Goal: Information Seeking & Learning: Check status

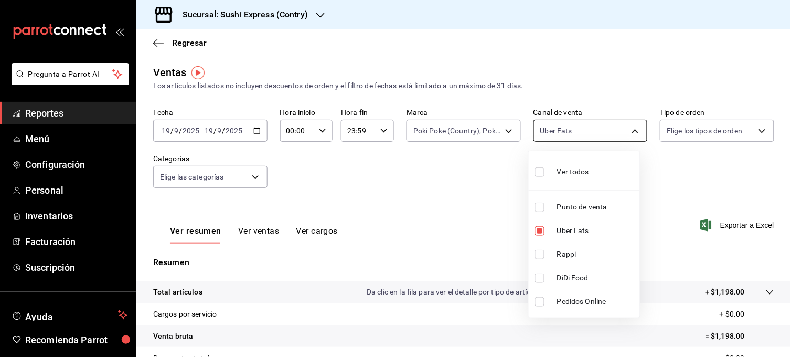
click at [614, 137] on body "Pregunta a Parrot AI Reportes Menú Configuración Personal Inventarios Facturaci…" at bounding box center [395, 178] width 791 height 357
click at [539, 256] on input "checkbox" at bounding box center [539, 254] width 9 height 9
checkbox input "true"
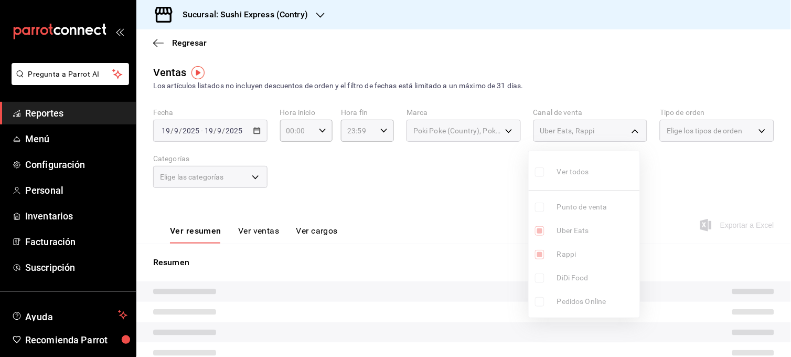
drag, startPoint x: 538, startPoint y: 254, endPoint x: 557, endPoint y: 263, distance: 21.4
click at [557, 263] on ul "Ver todos Punto de venta Uber Eats Rappi DiDi Food Pedidos Online" at bounding box center [584, 234] width 111 height 166
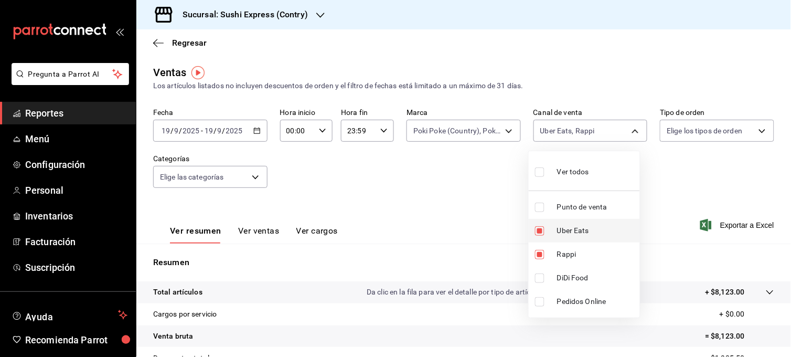
click at [541, 219] on li "Uber Eats" at bounding box center [584, 231] width 111 height 24
type input "RAPPI"
checkbox input "false"
click at [463, 217] on div at bounding box center [395, 178] width 791 height 357
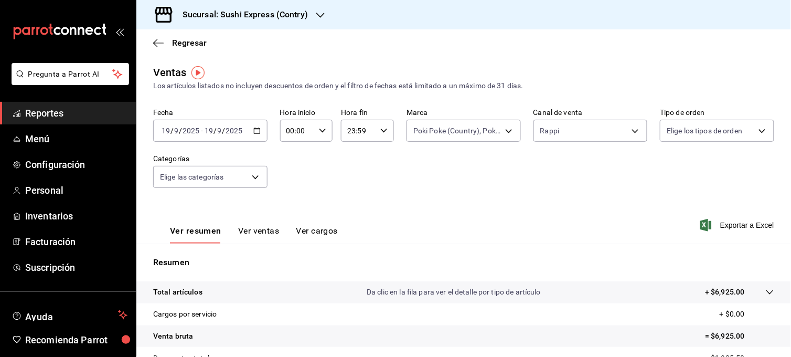
click at [273, 232] on button "Ver ventas" at bounding box center [258, 235] width 41 height 18
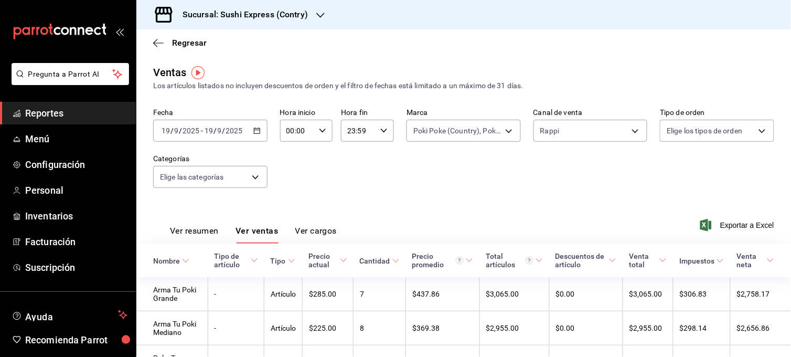
click at [255, 131] on icon "button" at bounding box center [256, 130] width 7 height 7
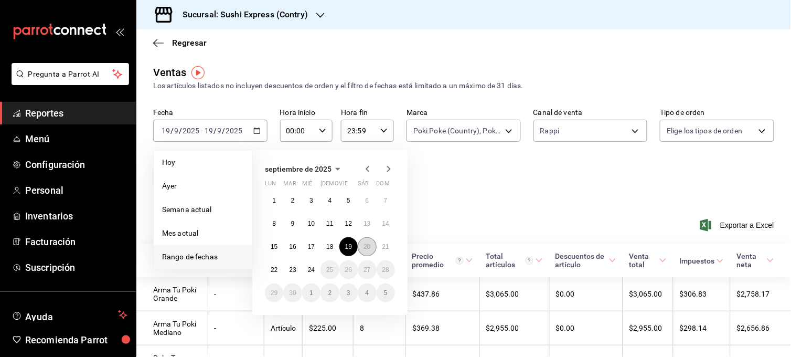
click at [371, 246] on button "20" at bounding box center [367, 246] width 18 height 19
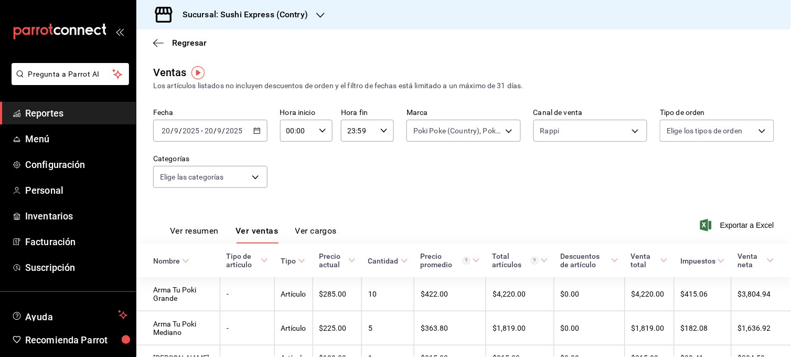
click at [568, 195] on div "Fecha [DATE] [DATE] - [DATE] [DATE] Hora inicio 00:00 Hora inicio Hora fin 23:5…" at bounding box center [463, 154] width 621 height 92
click at [198, 227] on button "Ver resumen" at bounding box center [194, 235] width 49 height 18
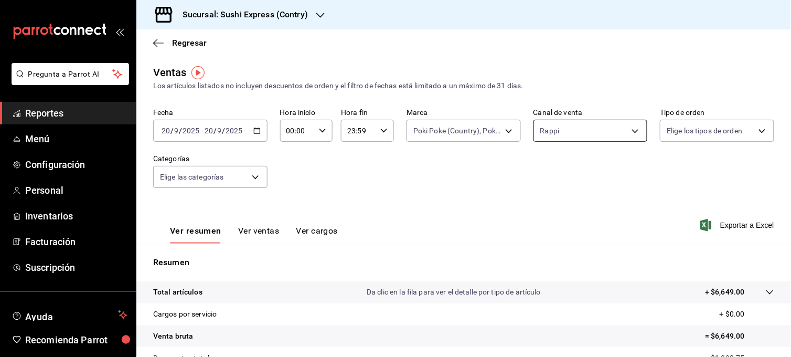
click at [639, 135] on body "Pregunta a Parrot AI Reportes Menú Configuración Personal Inventarios Facturaci…" at bounding box center [395, 178] width 791 height 357
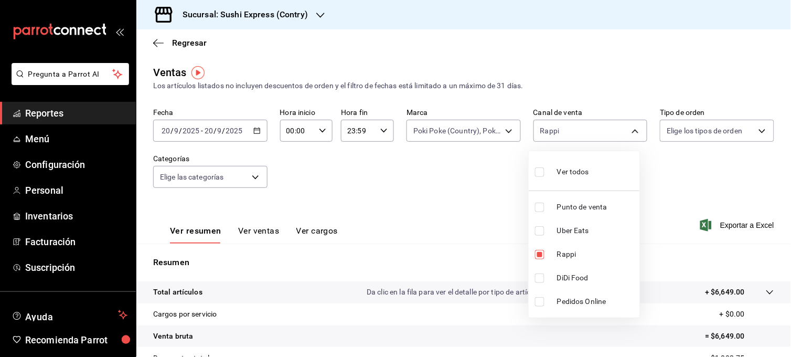
click at [541, 235] on li "Uber Eats" at bounding box center [584, 231] width 111 height 24
type input "RAPPI,UBER_EATS"
checkbox input "true"
click at [543, 252] on input "checkbox" at bounding box center [539, 254] width 9 height 9
checkbox input "false"
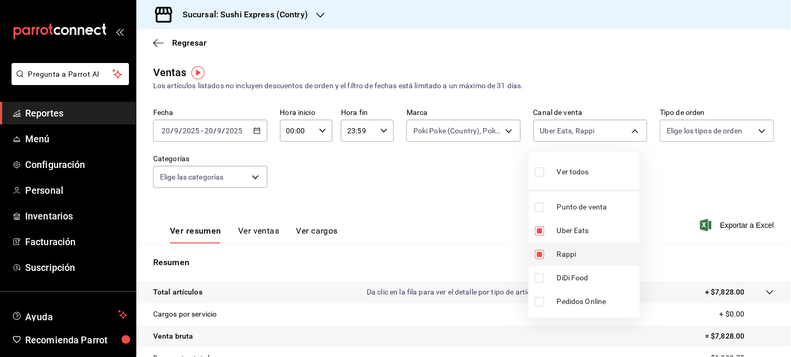
type input "UBER_EATS"
click at [460, 208] on div at bounding box center [395, 178] width 791 height 357
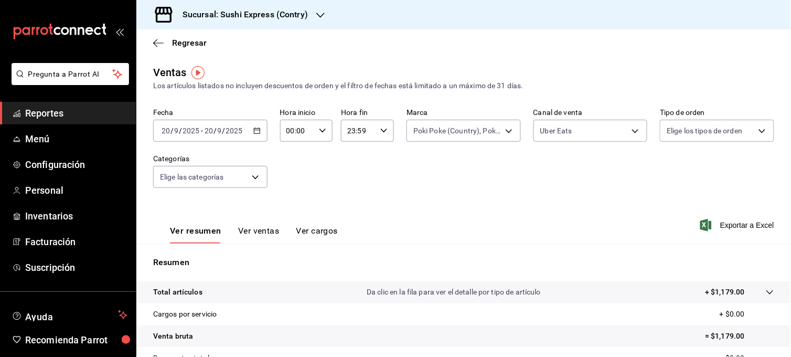
click at [248, 238] on button "Ver ventas" at bounding box center [258, 235] width 41 height 18
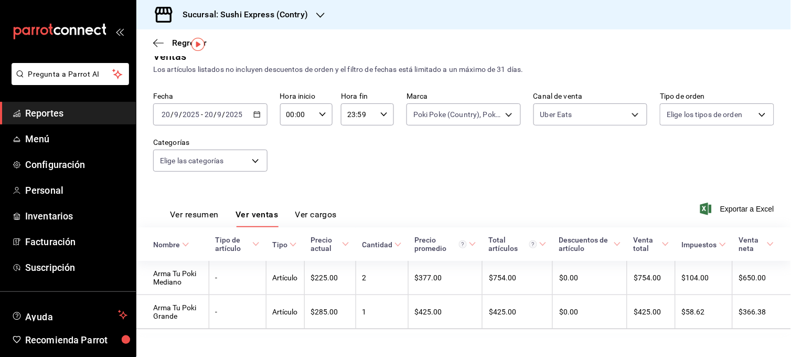
scroll to position [28, 0]
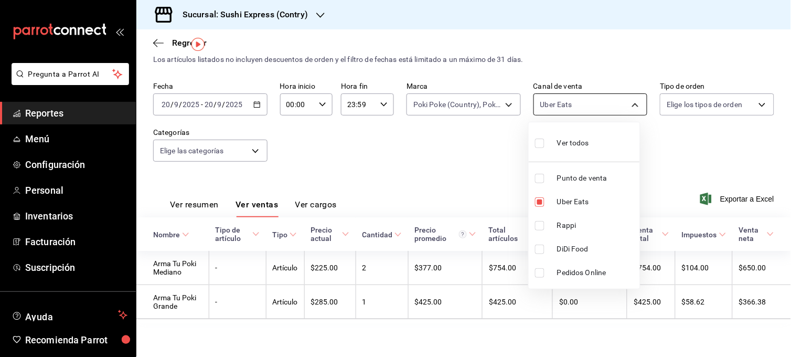
click at [627, 101] on body "Pregunta a Parrot AI Reportes Menú Configuración Personal Inventarios Facturaci…" at bounding box center [395, 178] width 791 height 357
click at [541, 180] on input "checkbox" at bounding box center [539, 178] width 9 height 9
checkbox input "true"
type input "UBER_EATS,PARROT"
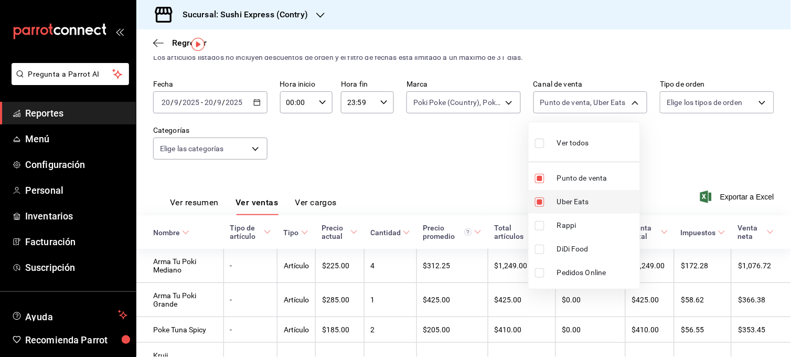
click at [537, 201] on input "checkbox" at bounding box center [539, 201] width 9 height 9
checkbox input "false"
type input "PARROT"
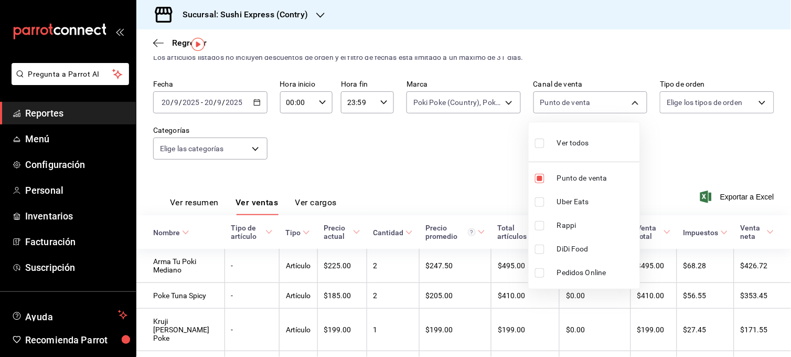
click at [484, 185] on div at bounding box center [395, 178] width 791 height 357
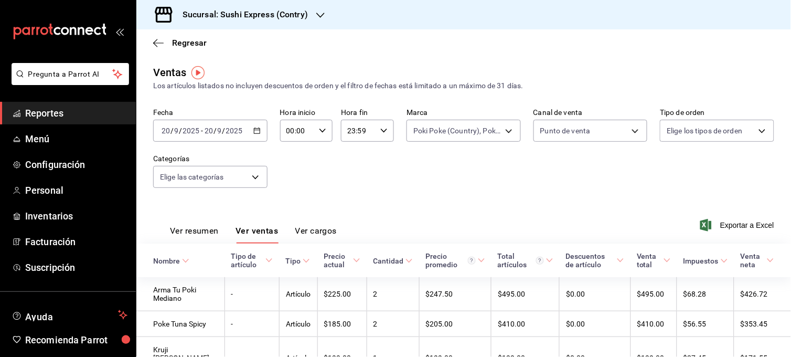
click at [184, 231] on button "Ver resumen" at bounding box center [194, 235] width 49 height 18
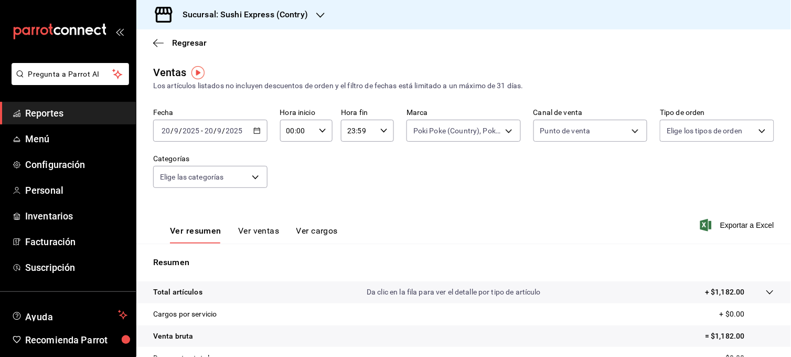
click at [256, 134] on icon "button" at bounding box center [256, 130] width 7 height 7
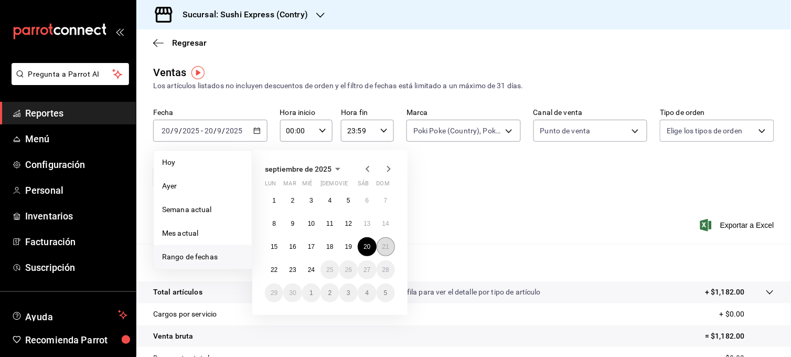
click at [384, 249] on abbr "21" at bounding box center [385, 246] width 7 height 7
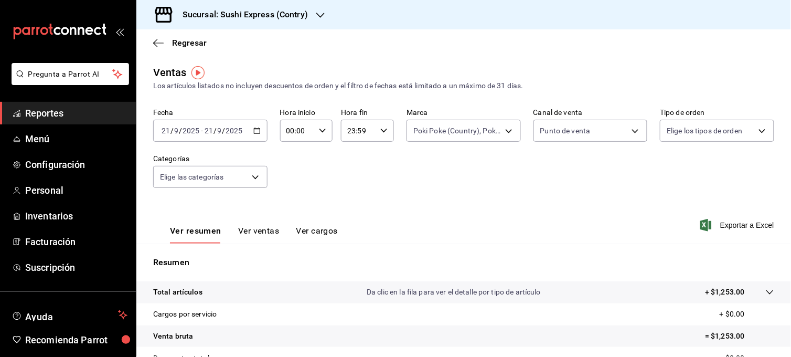
click at [259, 226] on button "Ver ventas" at bounding box center [258, 235] width 41 height 18
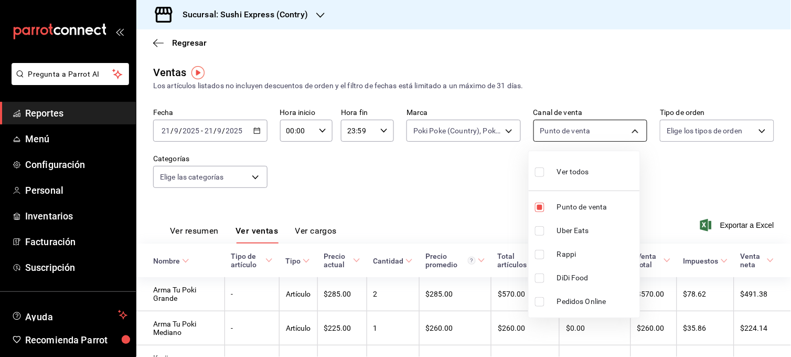
click at [632, 135] on body "Pregunta a Parrot AI Reportes Menú Configuración Personal Inventarios Facturaci…" at bounding box center [395, 178] width 791 height 357
click at [539, 232] on input "checkbox" at bounding box center [539, 230] width 9 height 9
checkbox input "true"
type input "PARROT,UBER_EATS"
click at [539, 211] on input "checkbox" at bounding box center [539, 207] width 9 height 9
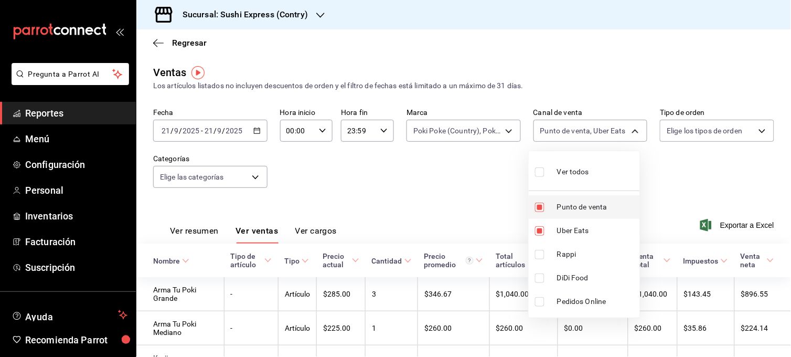
checkbox input "false"
type input "UBER_EATS"
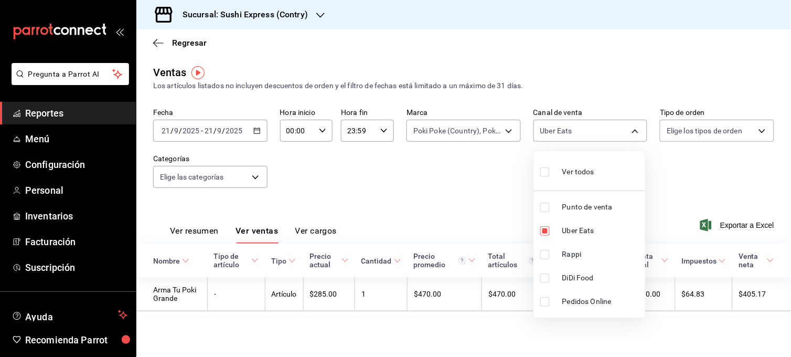
click at [482, 206] on div at bounding box center [395, 178] width 791 height 357
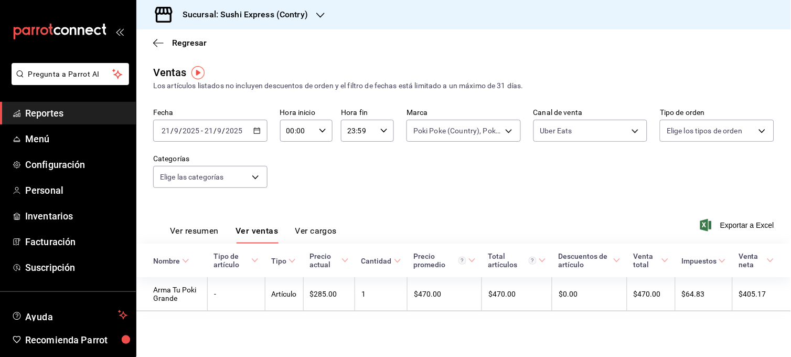
click at [180, 233] on button "Ver resumen" at bounding box center [194, 235] width 49 height 18
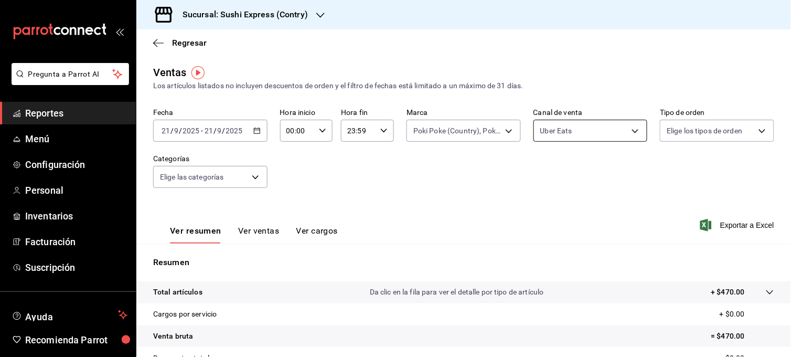
click at [614, 130] on body "Pregunta a Parrot AI Reportes Menú Configuración Personal Inventarios Facturaci…" at bounding box center [395, 178] width 791 height 357
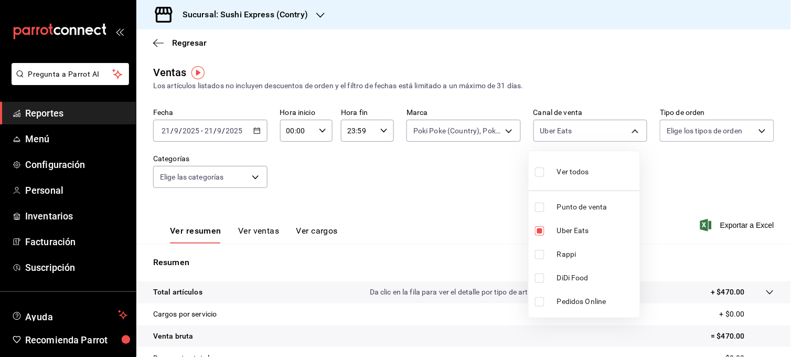
click at [537, 254] on input "checkbox" at bounding box center [539, 254] width 9 height 9
checkbox input "true"
type input "UBER_EATS,RAPPI"
click at [545, 230] on label at bounding box center [542, 230] width 14 height 9
click at [545, 230] on input "checkbox" at bounding box center [539, 230] width 9 height 9
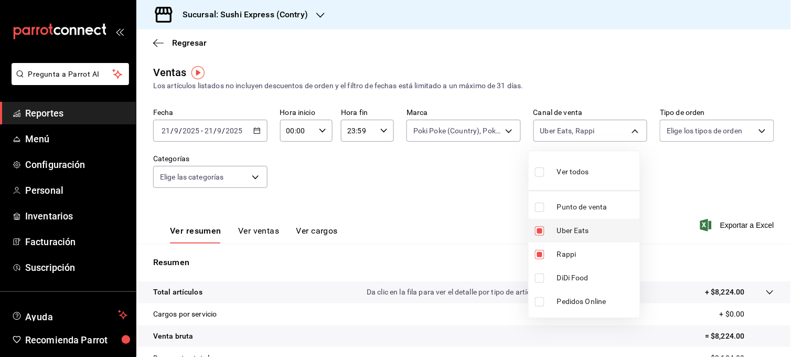
checkbox input "true"
type input "RAPPI,UBER_EATS"
click at [543, 253] on input "checkbox" at bounding box center [539, 254] width 9 height 9
checkbox input "false"
type input "UBER_EATS"
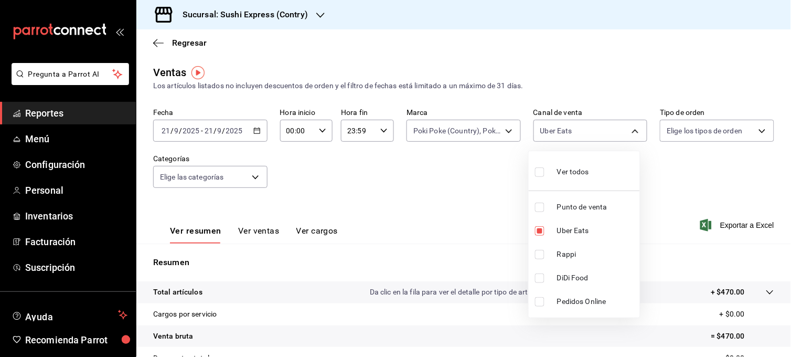
click at [537, 255] on input "checkbox" at bounding box center [539, 254] width 9 height 9
checkbox input "true"
type input "UBER_EATS,RAPPI"
click at [539, 228] on input "checkbox" at bounding box center [539, 230] width 9 height 9
checkbox input "false"
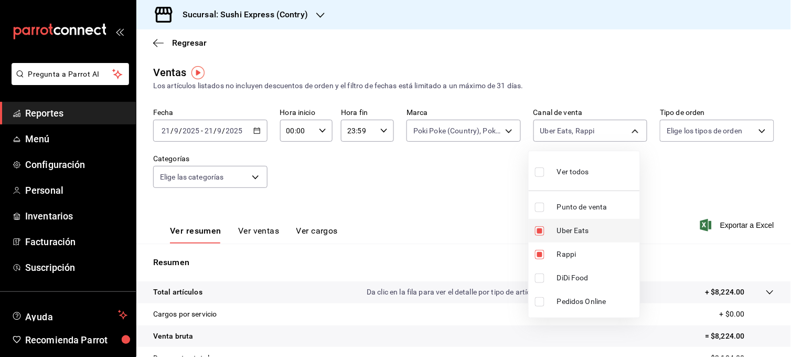
type input "RAPPI"
click at [489, 214] on div at bounding box center [395, 178] width 791 height 357
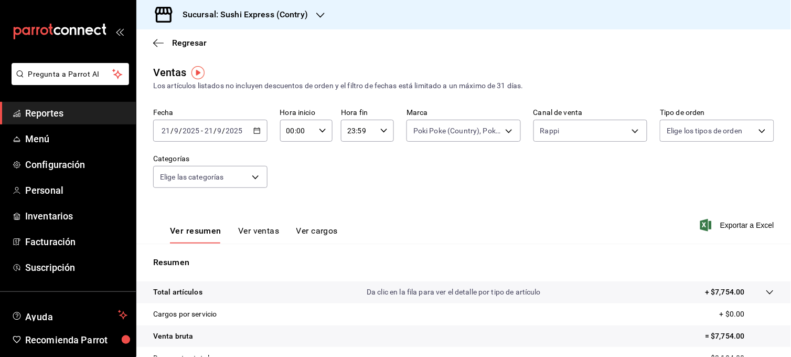
click at [275, 227] on button "Ver ventas" at bounding box center [258, 235] width 41 height 18
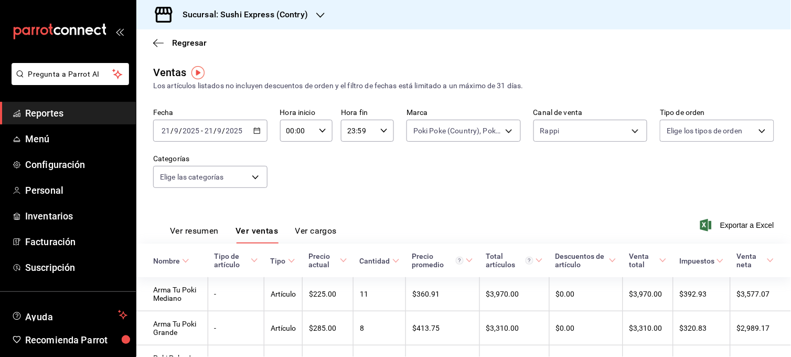
click at [777, 123] on div "Ventas Los artículos listados no incluyen descuentos de orden y el filtro de fe…" at bounding box center [463, 246] width 655 height 362
click at [252, 135] on div "[DATE] [DATE] - [DATE] [DATE]" at bounding box center [210, 131] width 114 height 22
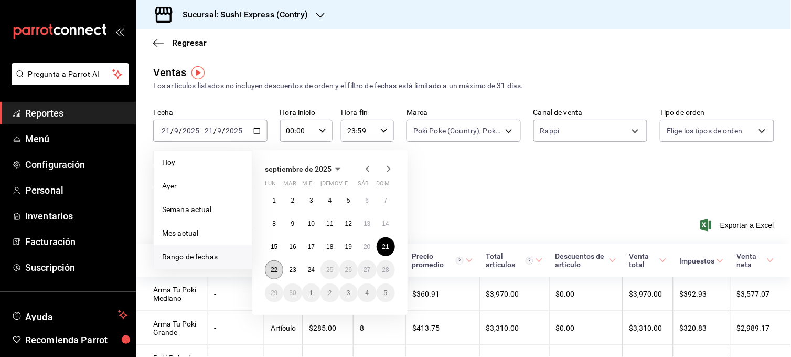
click at [275, 266] on abbr "22" at bounding box center [274, 269] width 7 height 7
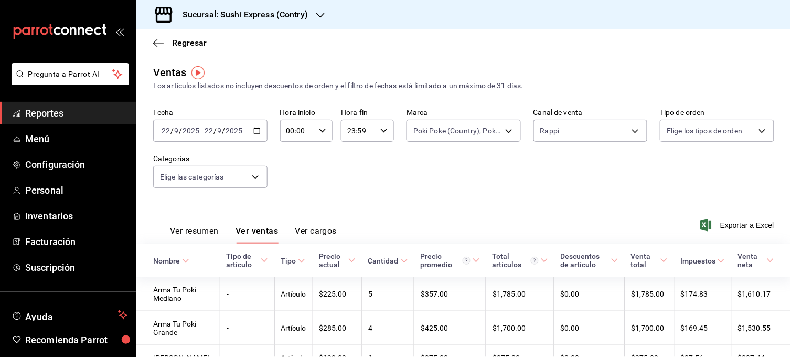
click at [207, 232] on button "Ver resumen" at bounding box center [194, 235] width 49 height 18
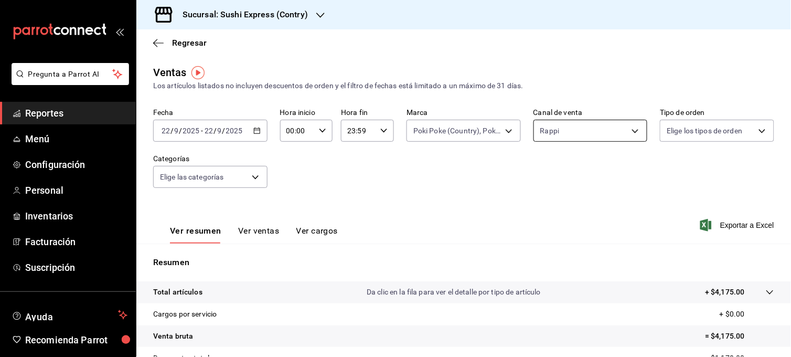
click at [615, 134] on body "Pregunta a Parrot AI Reportes Menú Configuración Personal Inventarios Facturaci…" at bounding box center [395, 178] width 791 height 357
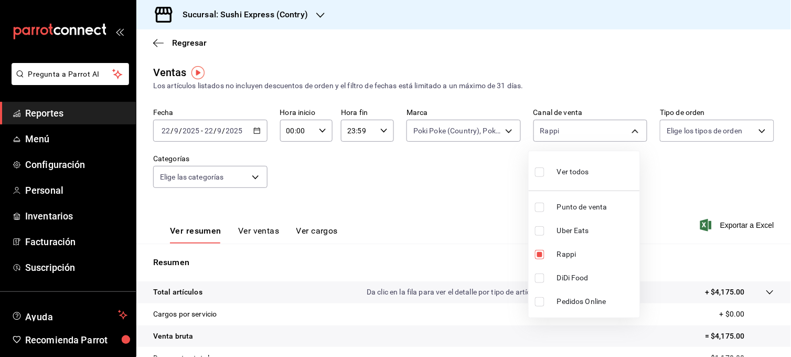
click at [538, 227] on input "checkbox" at bounding box center [539, 230] width 9 height 9
checkbox input "true"
type input "RAPPI,UBER_EATS"
click at [538, 256] on input "checkbox" at bounding box center [539, 254] width 9 height 9
checkbox input "false"
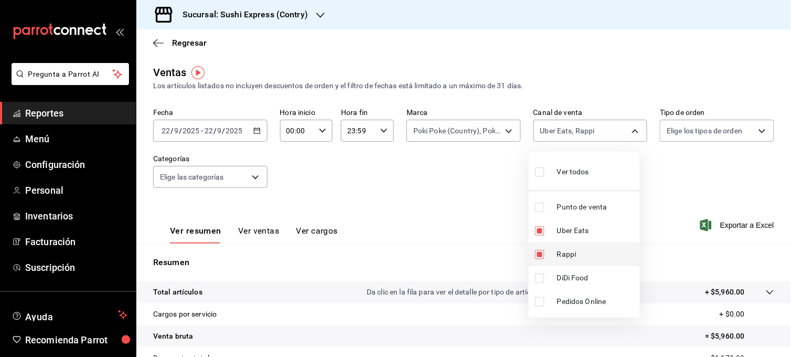
type input "UBER_EATS"
click at [468, 219] on div at bounding box center [395, 178] width 791 height 357
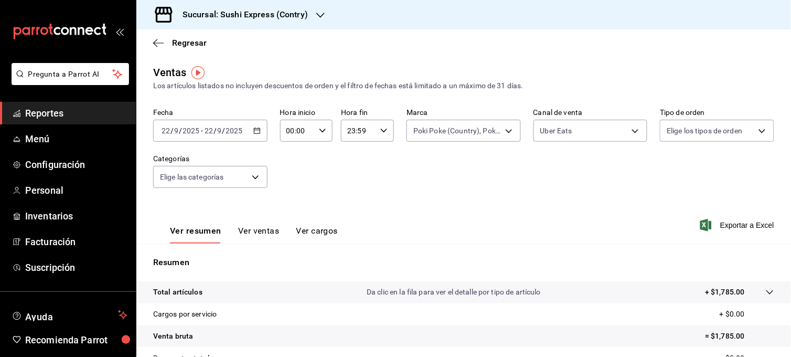
click at [263, 234] on button "Ver ventas" at bounding box center [258, 235] width 41 height 18
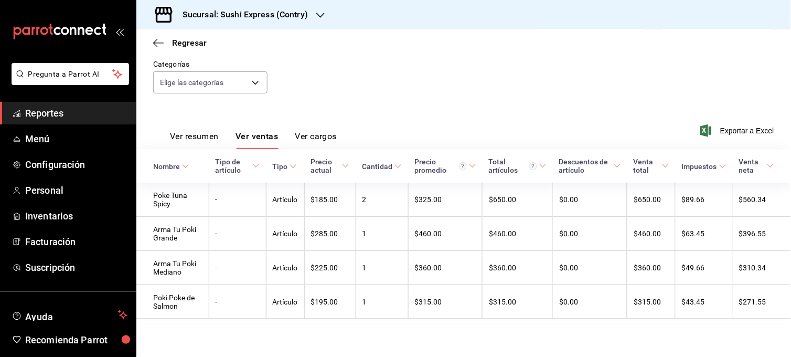
scroll to position [9, 0]
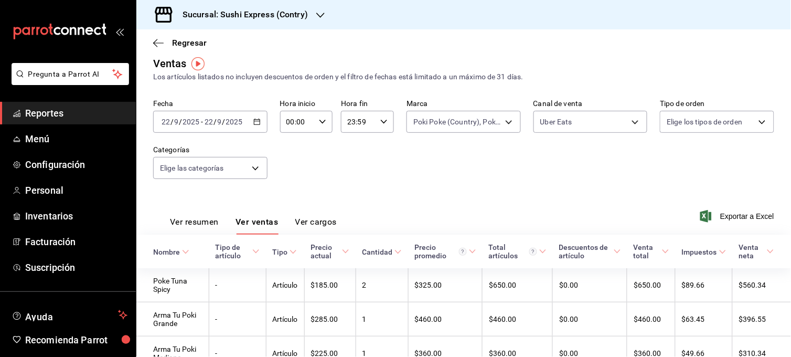
click at [203, 228] on button "Ver resumen" at bounding box center [194, 226] width 49 height 18
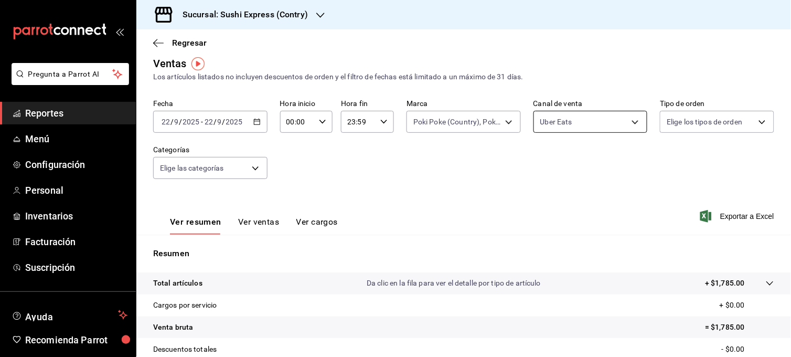
click at [608, 125] on body "Pregunta a Parrot AI Reportes Menú Configuración Personal Inventarios Facturaci…" at bounding box center [395, 178] width 791 height 357
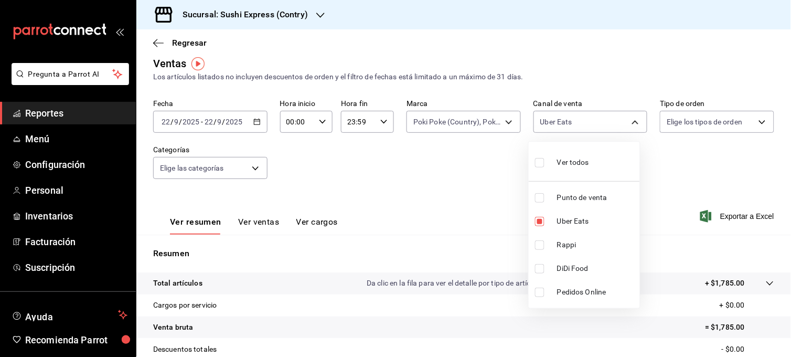
click at [543, 197] on input "checkbox" at bounding box center [539, 197] width 9 height 9
checkbox input "true"
type input "UBER_EATS,PARROT"
click at [541, 219] on input "checkbox" at bounding box center [539, 221] width 9 height 9
checkbox input "false"
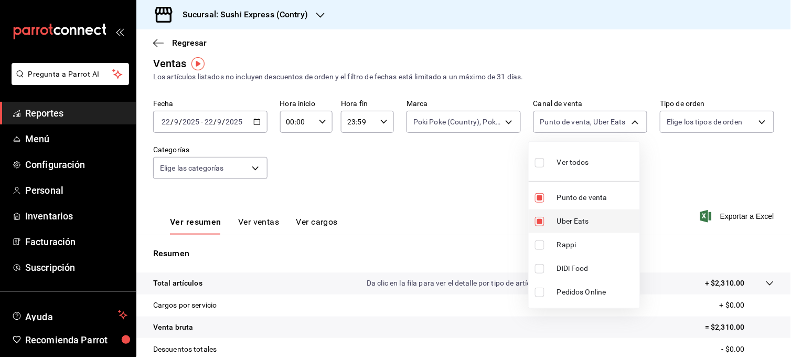
type input "PARROT"
click at [490, 198] on div at bounding box center [395, 178] width 791 height 357
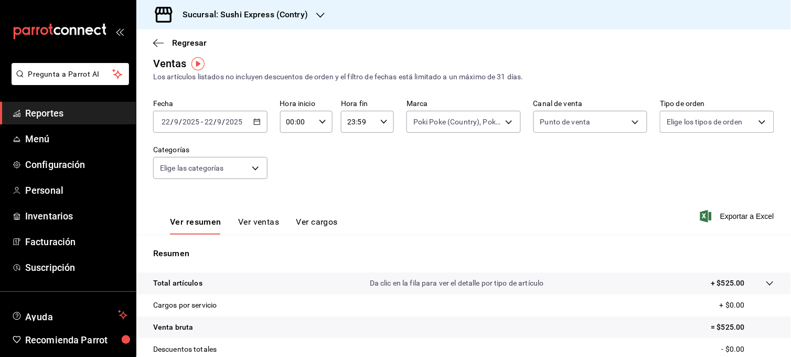
click at [261, 222] on button "Ver ventas" at bounding box center [258, 226] width 41 height 18
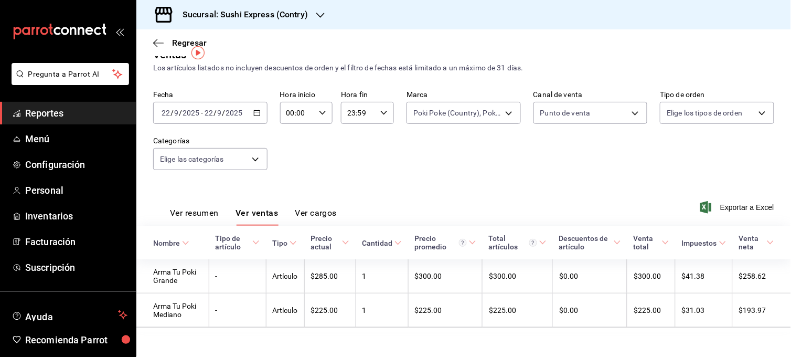
scroll to position [28, 0]
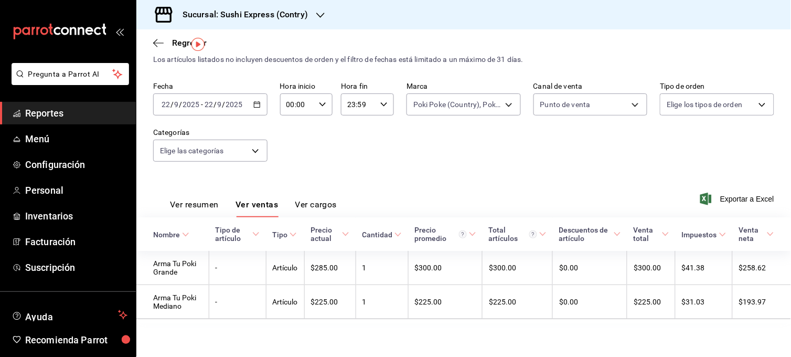
click at [259, 101] on \(Stroke\) "button" at bounding box center [259, 101] width 1 height 1
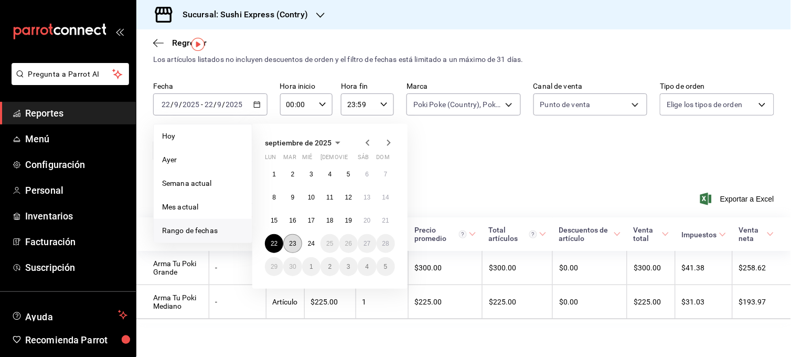
click at [292, 243] on abbr "23" at bounding box center [292, 243] width 7 height 7
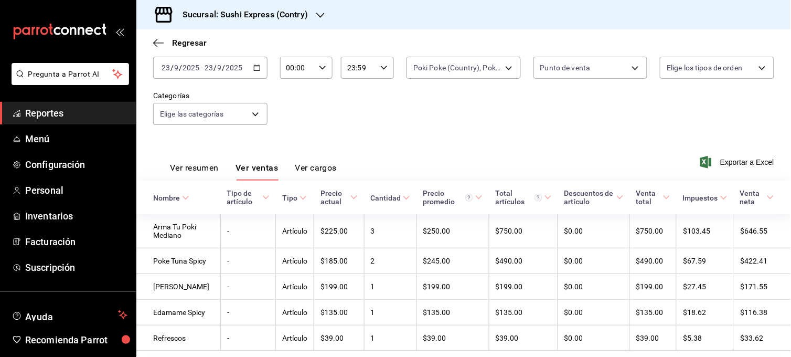
scroll to position [66, 0]
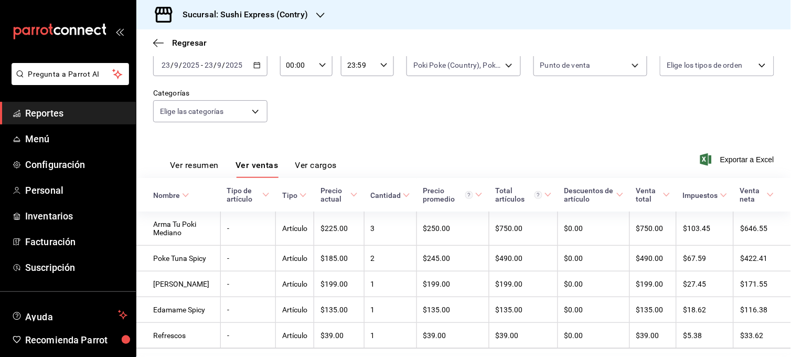
click at [202, 169] on button "Ver resumen" at bounding box center [194, 169] width 49 height 18
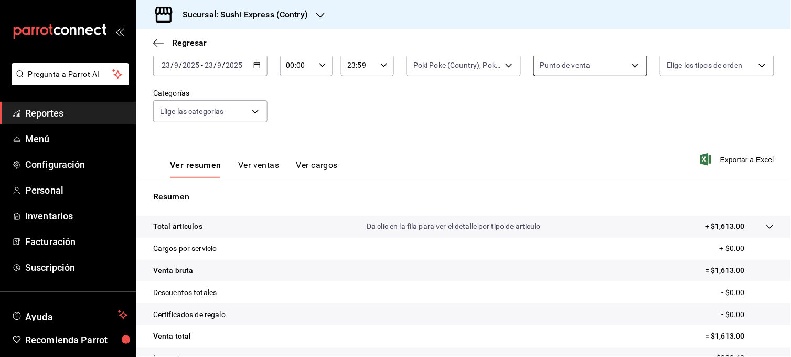
click at [617, 70] on body "Pregunta a Parrot AI Reportes Menú Configuración Personal Inventarios Facturaci…" at bounding box center [395, 178] width 791 height 357
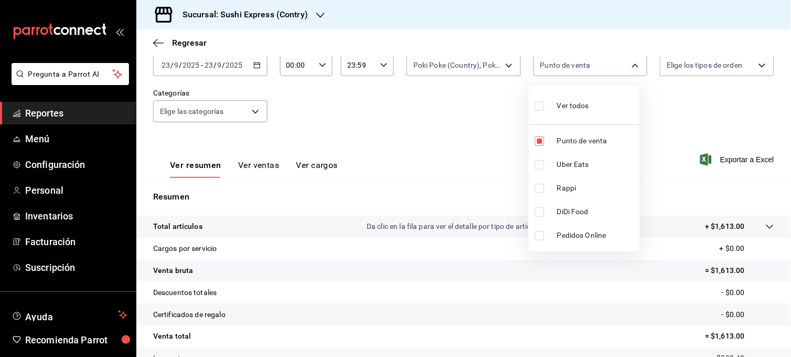
click at [542, 165] on input "checkbox" at bounding box center [539, 164] width 9 height 9
checkbox input "true"
type input "PARROT,UBER_EATS"
click at [539, 142] on input "checkbox" at bounding box center [539, 140] width 9 height 9
checkbox input "false"
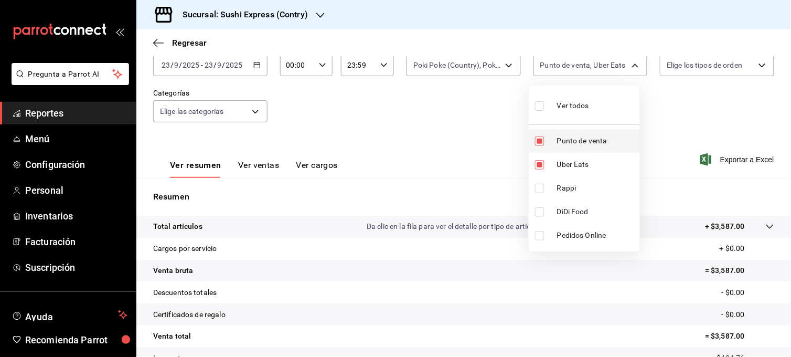
type input "UBER_EATS"
click at [478, 128] on div at bounding box center [395, 178] width 791 height 357
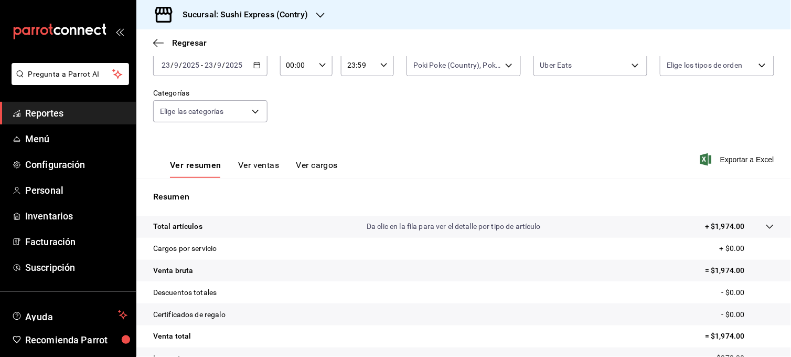
click at [238, 173] on button "Ver ventas" at bounding box center [258, 169] width 41 height 18
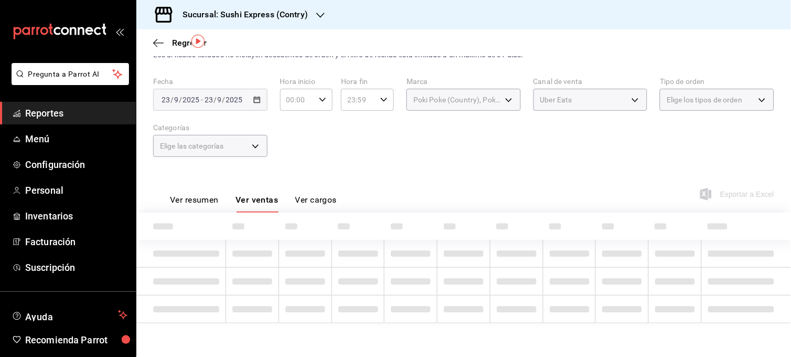
scroll to position [63, 0]
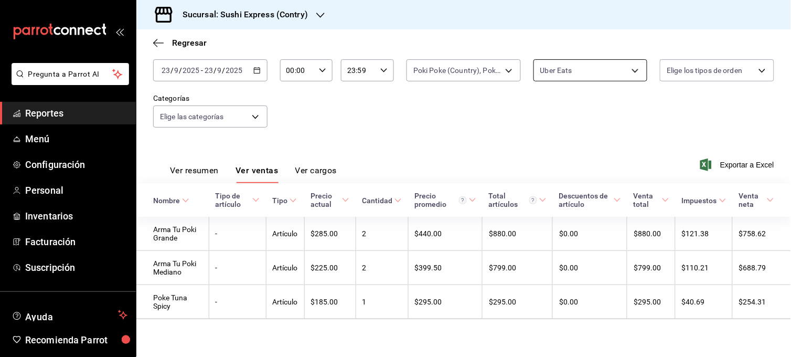
click at [619, 65] on body "Pregunta a Parrot AI Reportes Menú Configuración Personal Inventarios Facturaci…" at bounding box center [395, 178] width 791 height 357
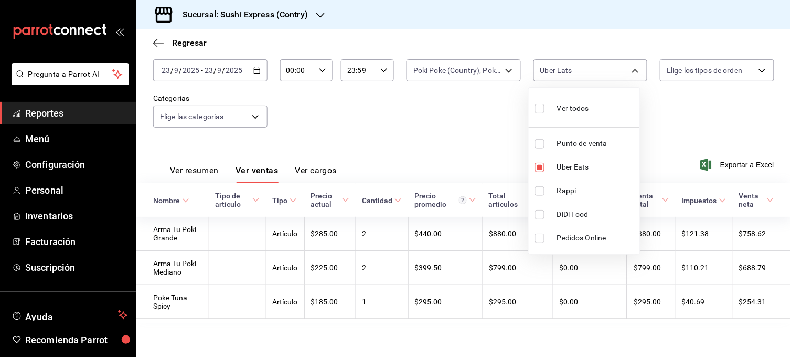
click at [539, 192] on input "checkbox" at bounding box center [539, 190] width 9 height 9
checkbox input "true"
type input "UBER_EATS,RAPPI"
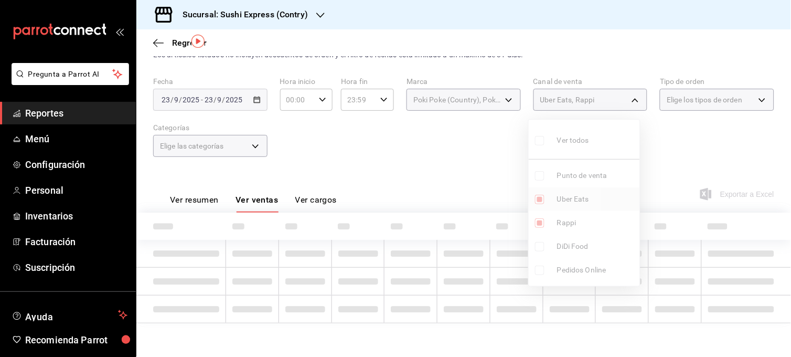
scroll to position [63, 0]
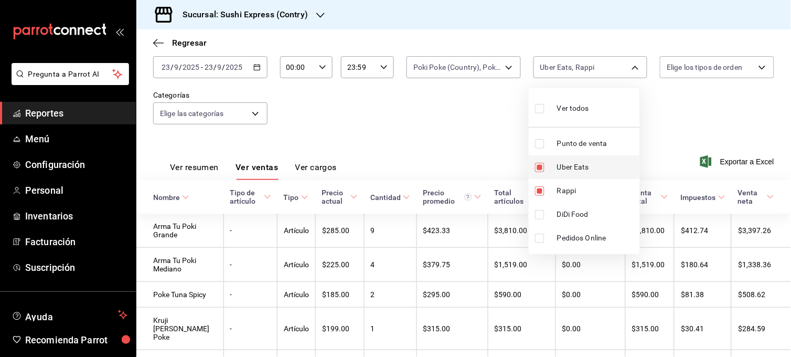
click at [539, 169] on input "checkbox" at bounding box center [539, 167] width 9 height 9
checkbox input "false"
type input "RAPPI"
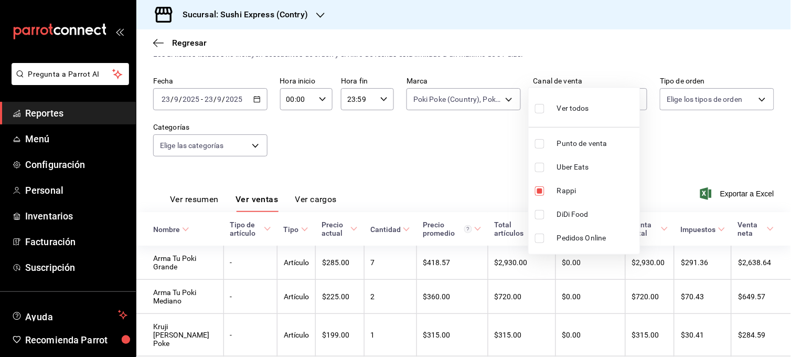
scroll to position [63, 0]
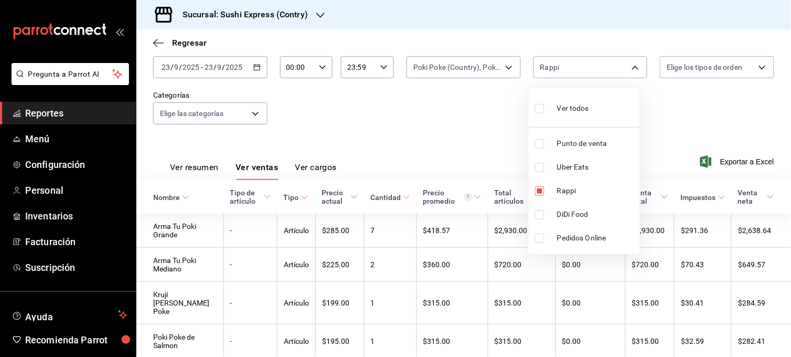
click at [497, 156] on div at bounding box center [395, 178] width 791 height 357
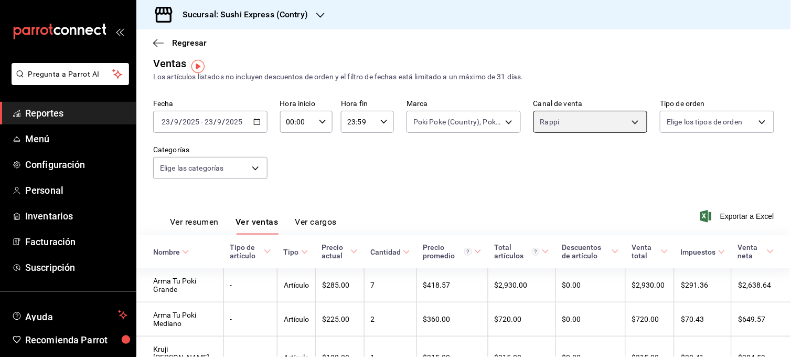
scroll to position [6, 0]
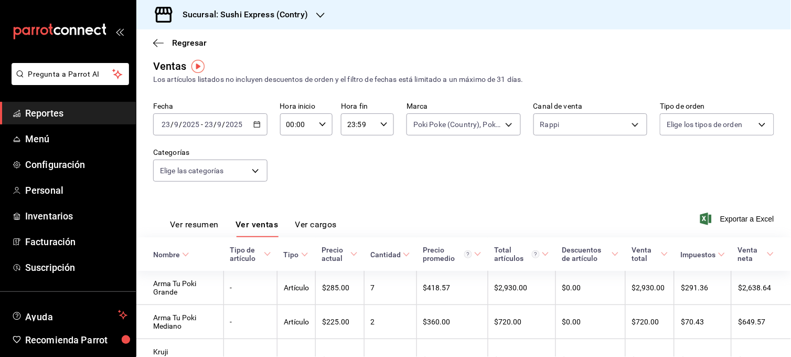
click at [207, 222] on button "Ver resumen" at bounding box center [194, 228] width 49 height 18
